Goal: Information Seeking & Learning: Learn about a topic

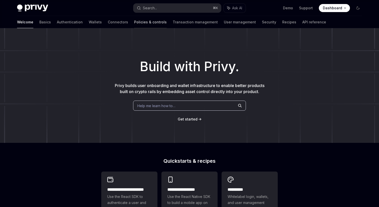
click at [136, 25] on link "Policies & controls" at bounding box center [150, 22] width 33 height 12
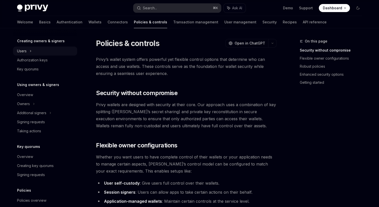
scroll to position [147, 0]
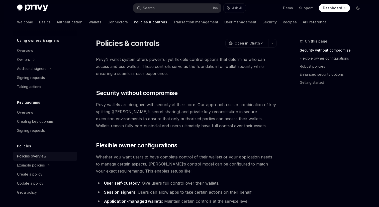
click at [34, 156] on div "Policies overview" at bounding box center [31, 156] width 29 height 6
type textarea "*"
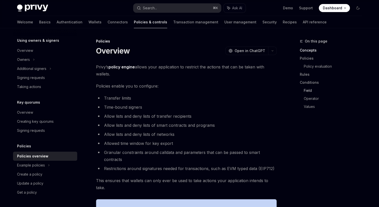
click at [308, 88] on link "Field" at bounding box center [335, 90] width 62 height 8
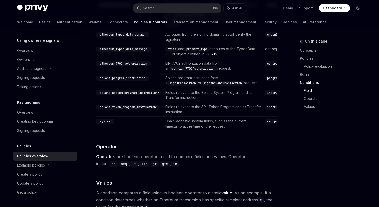
scroll to position [1418, 0]
click at [266, 109] on code "instructionName" at bounding box center [281, 106] width 30 height 5
click at [266, 95] on code "instructionName" at bounding box center [281, 92] width 30 height 5
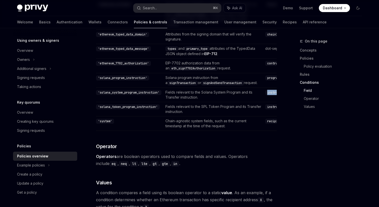
click at [266, 95] on code "instructionName" at bounding box center [281, 92] width 30 height 5
click at [266, 109] on code "instructionName" at bounding box center [281, 106] width 30 height 5
